Goal: Transaction & Acquisition: Register for event/course

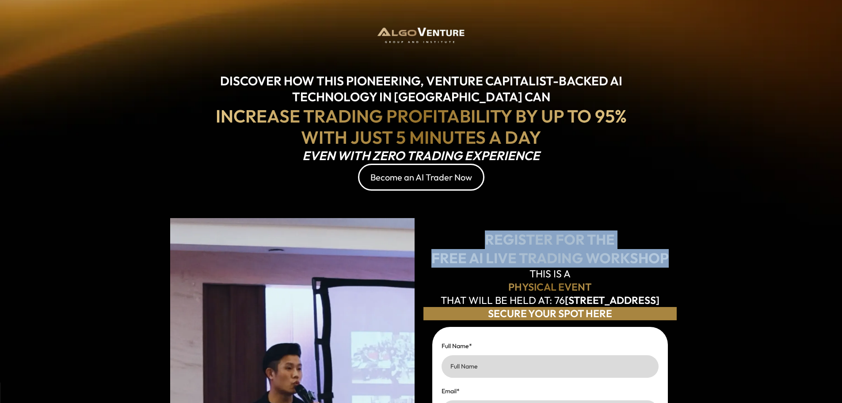
drag, startPoint x: 485, startPoint y: 225, endPoint x: 664, endPoint y: 249, distance: 180.6
click at [664, 249] on div "REGISTER FOR THE FREE AI LIVE TRADING WORKSHOP" at bounding box center [549, 248] width 253 height 37
copy div "REGISTER FOR THE FREE AI LIVE TRADING WORKSHOP"
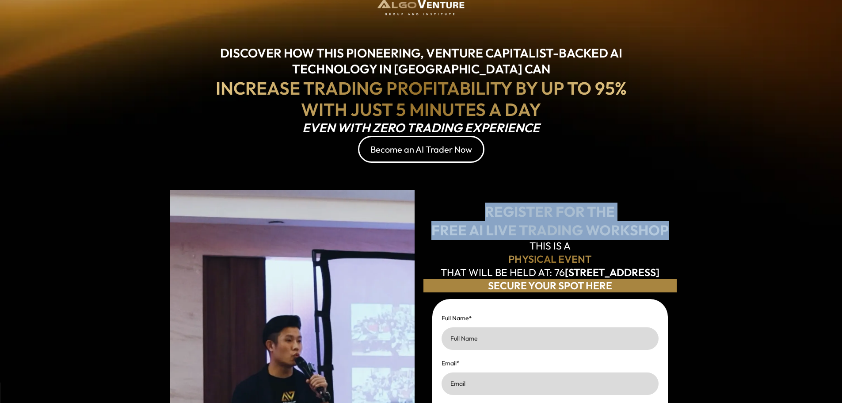
scroll to position [88, 0]
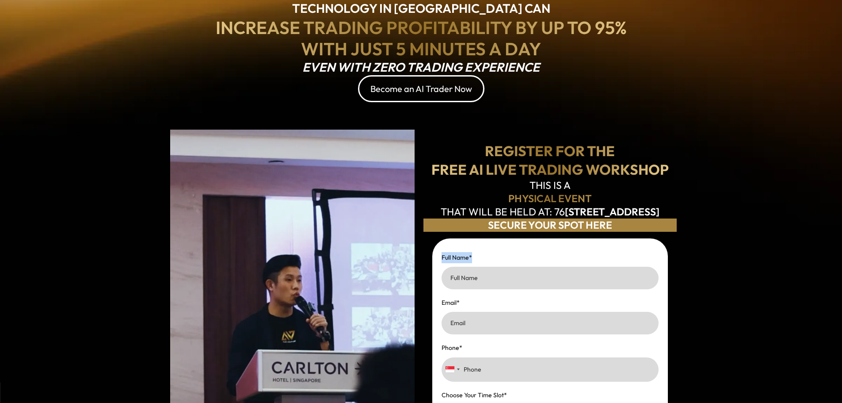
drag, startPoint x: 488, startPoint y: 230, endPoint x: 614, endPoint y: 227, distance: 126.9
click at [614, 227] on div "REGISTER FOR THE FREE AI LIVE TRADING WORKSHOP THIS IS A PHYSICAL EVENT THAT WI…" at bounding box center [549, 353] width 253 height 456
click at [612, 229] on section "Full Name * Email * Phone * [GEOGRAPHIC_DATA] +1 [GEOGRAPHIC_DATA] +44 [GEOGRAP…" at bounding box center [549, 392] width 253 height 343
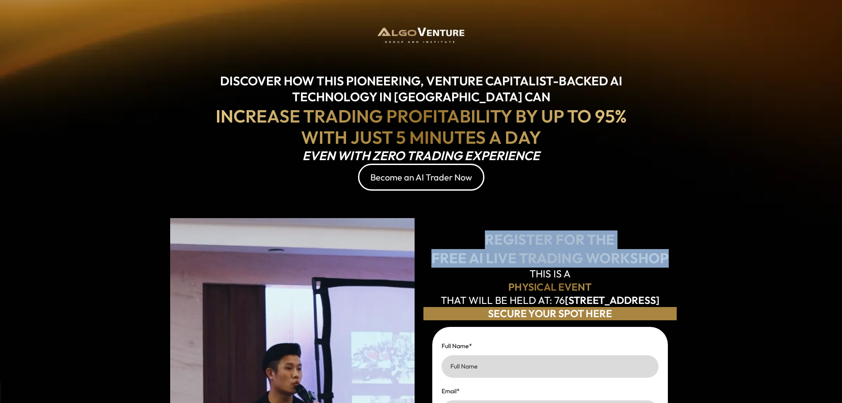
drag, startPoint x: 486, startPoint y: 235, endPoint x: 395, endPoint y: 55, distance: 201.2
click at [694, 252] on div "DISCOVER HOW THIS PIONEERING, VENTURE CAPITALIST-BACKED AI TECHNOLOGY IN SINGAP…" at bounding box center [421, 387] width 842 height 774
copy div "REGISTER FOR THE FREE AI LIVE TRADING WORKSHOP"
